Goal: Task Accomplishment & Management: Manage account settings

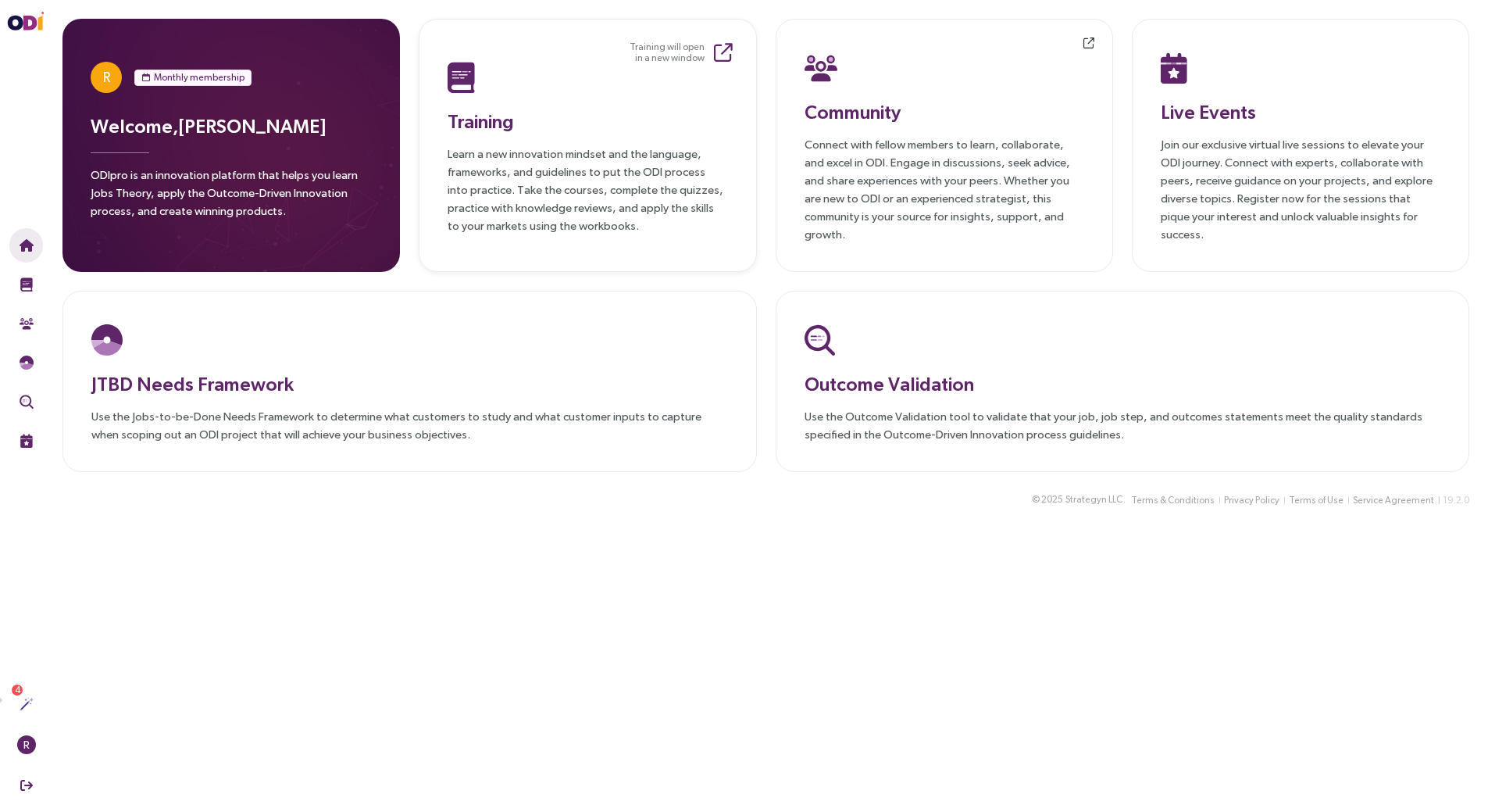
click at [563, 93] on div "Training Learn a new innovation mindset and the language, frameworks, and guide…" at bounding box center [587, 145] width 279 height 177
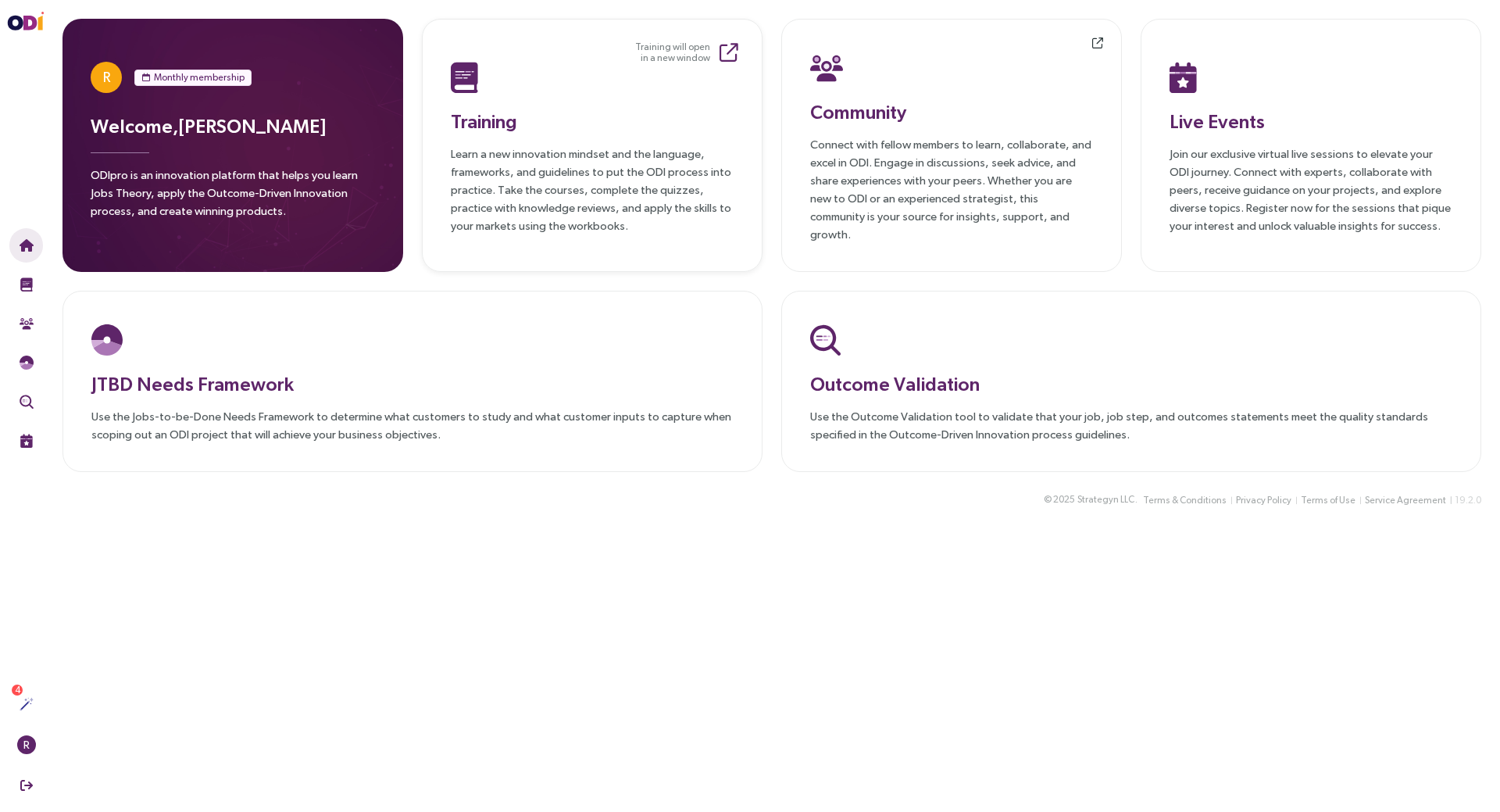
click at [606, 171] on p "Learn a new innovation mindset and the language, frameworks, and guidelines to …" at bounding box center [593, 189] width 283 height 90
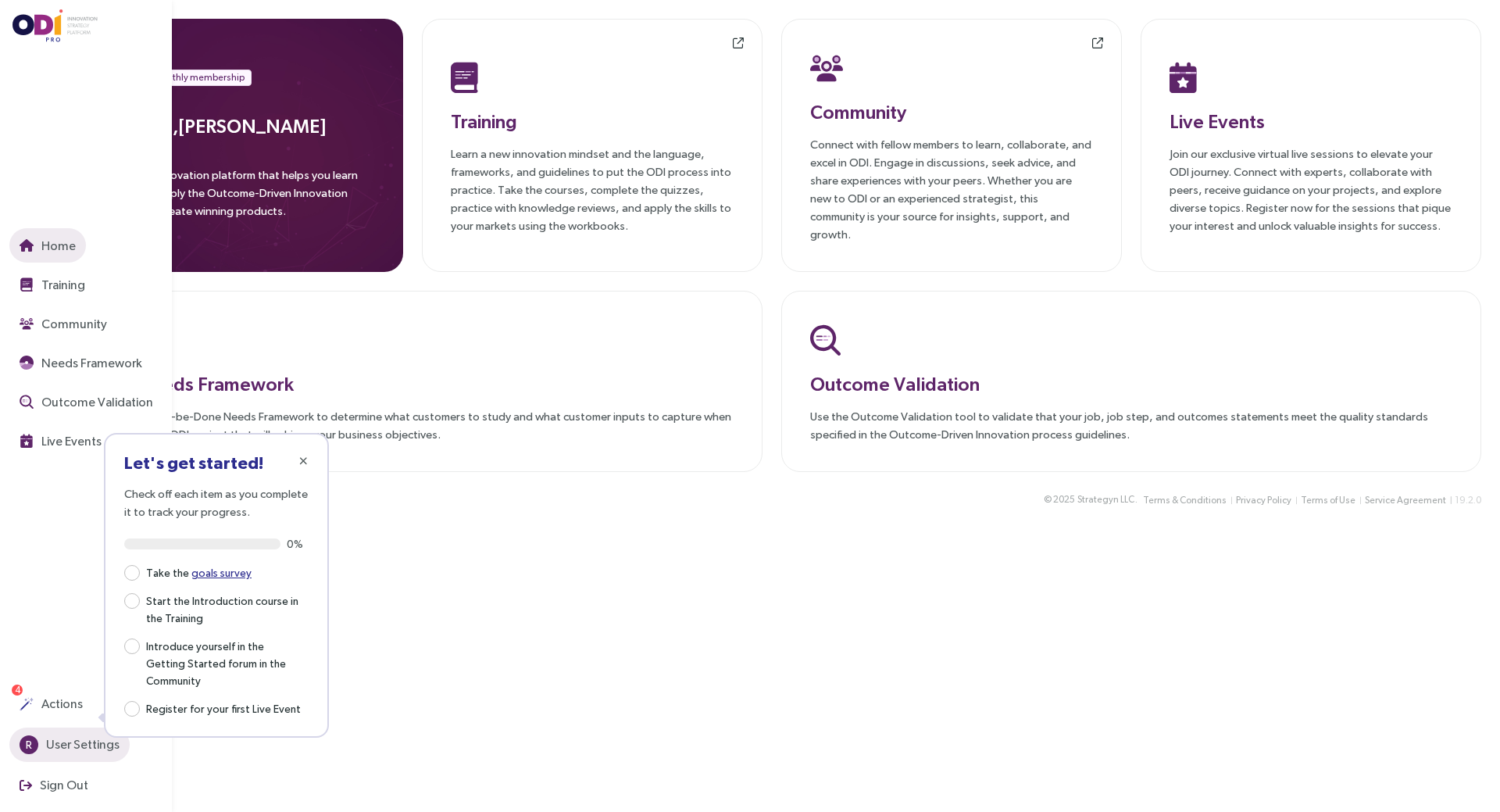
click at [93, 744] on span "User Settings" at bounding box center [81, 744] width 76 height 20
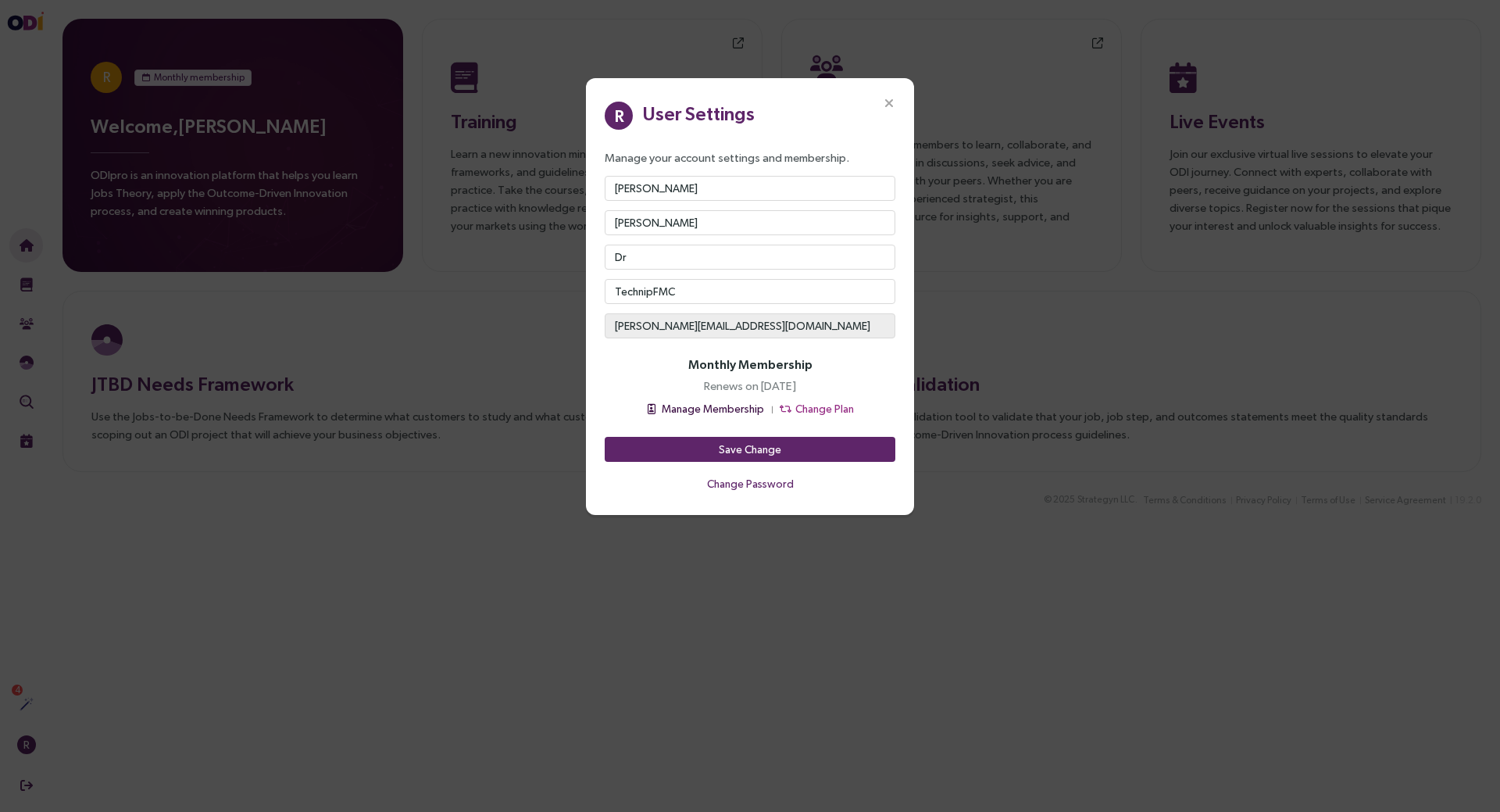
click at [735, 407] on span "Manage Membership" at bounding box center [712, 408] width 103 height 17
